Goal: Navigation & Orientation: Find specific page/section

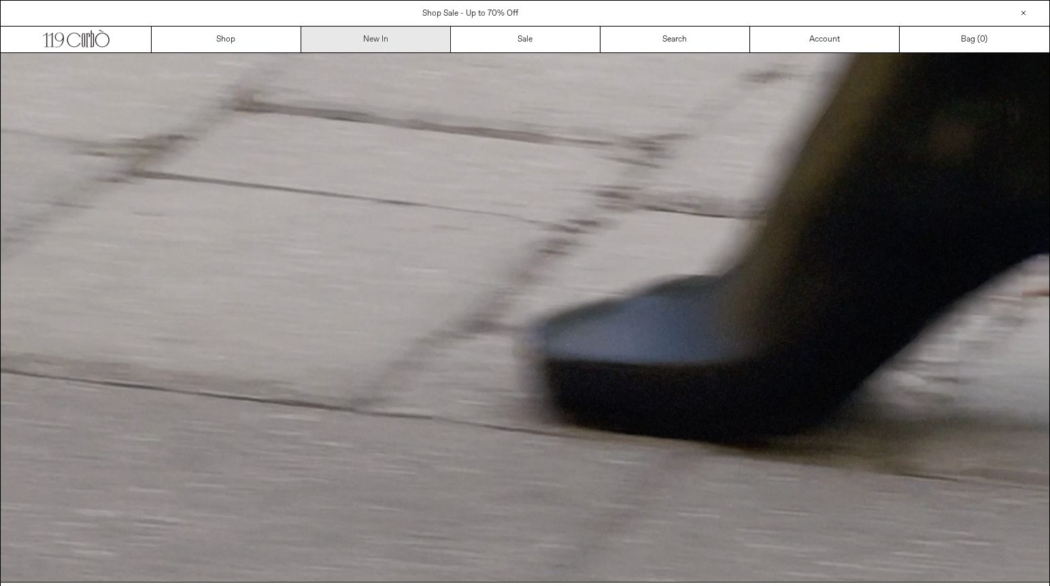
click at [379, 39] on link "New In" at bounding box center [376, 40] width 150 height 26
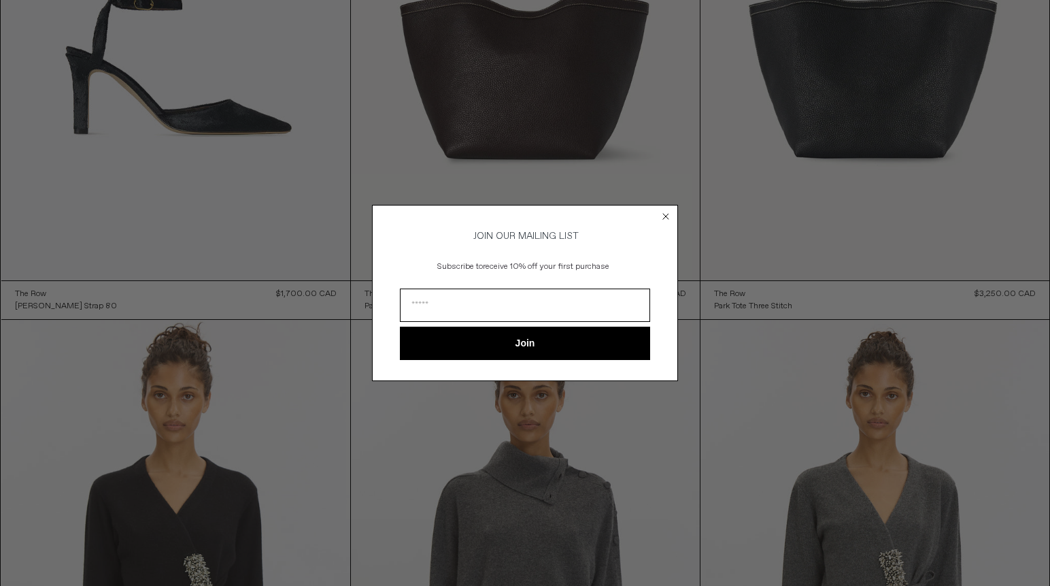
click at [666, 215] on circle "Close dialog" at bounding box center [666, 216] width 13 height 13
